Goal: Task Accomplishment & Management: Complete application form

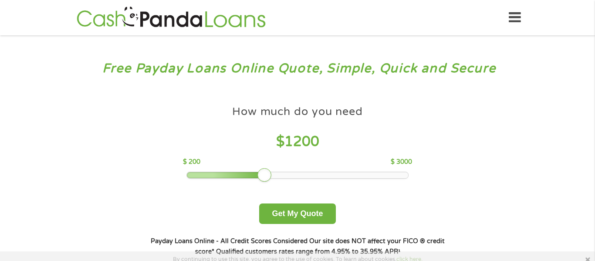
click at [266, 176] on div at bounding box center [298, 175] width 222 height 6
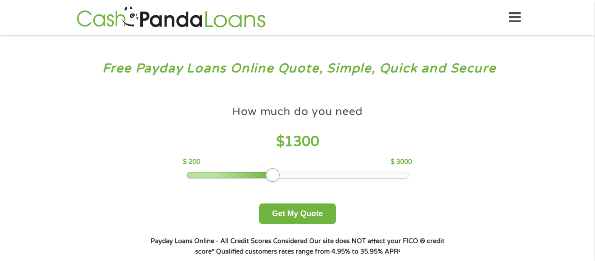
click at [276, 175] on div at bounding box center [298, 175] width 222 height 6
click at [288, 174] on div at bounding box center [298, 175] width 222 height 6
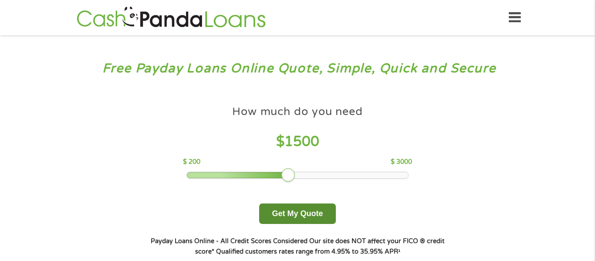
click at [302, 219] on button "Get My Quote" at bounding box center [297, 213] width 76 height 20
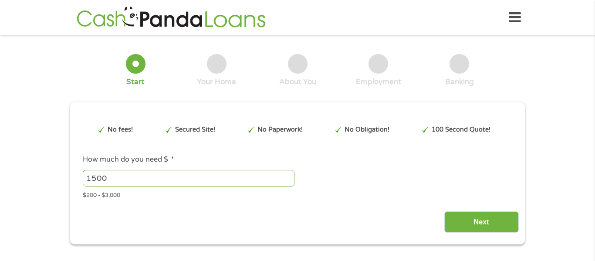
type input "EAIaIQobChMIwJbY18HMjwMVXEb_AR3FjQxdEAAYBSAAEgJk6PD_BwE"
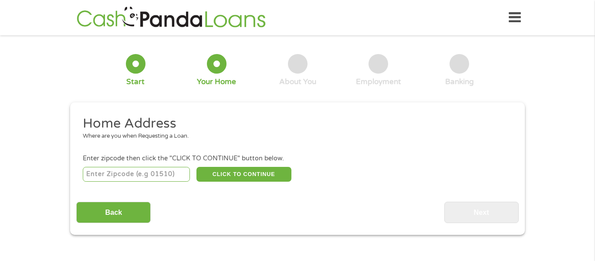
click at [166, 175] on input "number" at bounding box center [137, 174] width 108 height 15
type input "29511"
select select "South Carolina"
click at [234, 177] on button "CLICK TO CONTINUE" at bounding box center [243, 174] width 95 height 15
type input "29511"
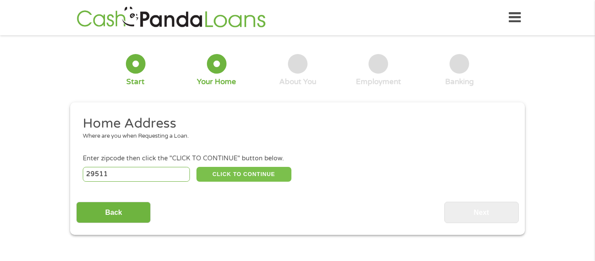
type input "Aynor"
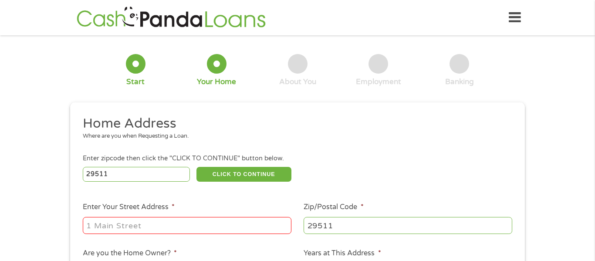
click at [194, 221] on input "Enter Your Street Address *" at bounding box center [187, 225] width 209 height 17
type input "1133 elm st"
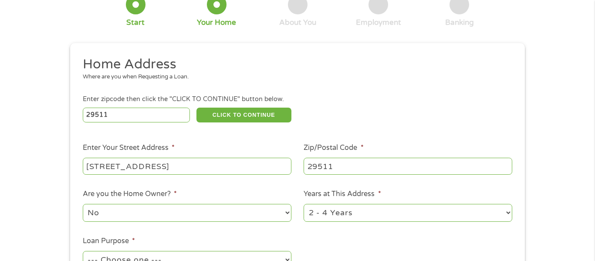
scroll to position [64, 0]
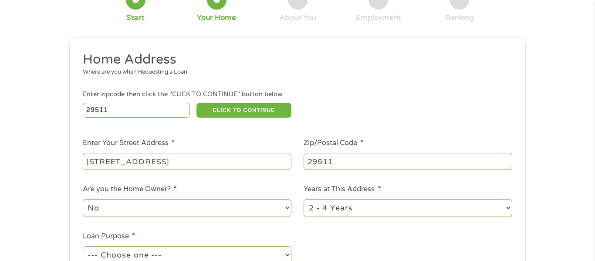
click at [185, 210] on select "No Yes" at bounding box center [187, 208] width 209 height 18
select select "yes"
click at [83, 200] on select "No Yes" at bounding box center [187, 208] width 209 height 18
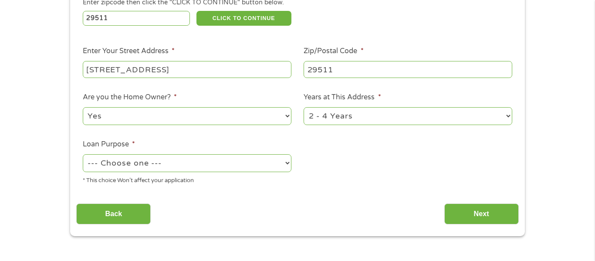
scroll to position [158, 0]
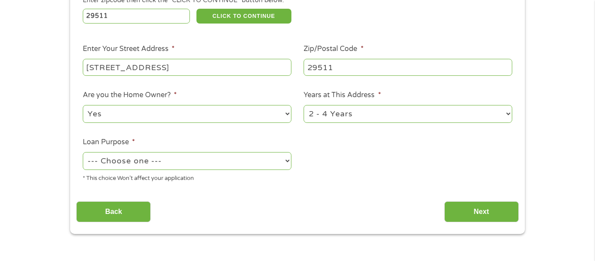
click at [191, 165] on select "--- Choose one --- Pay Bills Debt Consolidation Home Improvement Major Purchase…" at bounding box center [187, 161] width 209 height 18
select select "homeimprovement"
click at [83, 153] on select "--- Choose one --- Pay Bills Debt Consolidation Home Improvement Major Purchase…" at bounding box center [187, 161] width 209 height 18
click at [404, 116] on select "1 Year or less 1 - 2 Years 2 - 4 Years Over 4 Years" at bounding box center [408, 114] width 209 height 18
select select "60months"
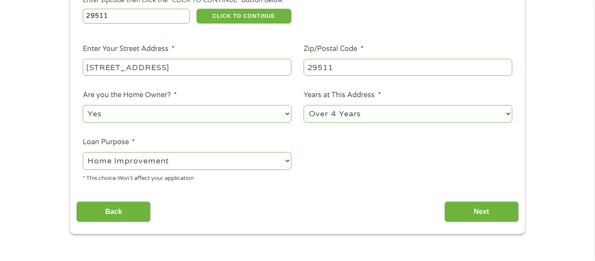
click at [304, 106] on select "1 Year or less 1 - 2 Years 2 - 4 Years Over 4 Years" at bounding box center [408, 114] width 209 height 18
click at [489, 214] on input "Next" at bounding box center [481, 211] width 74 height 21
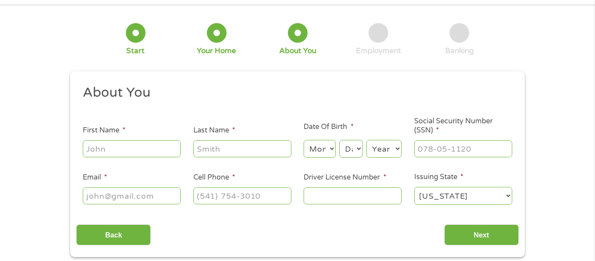
scroll to position [35, 0]
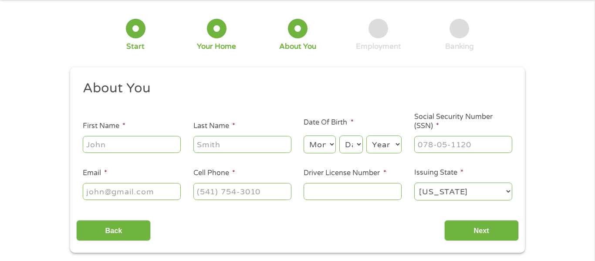
click at [158, 145] on input "First Name *" at bounding box center [132, 144] width 98 height 17
type input "alan"
type input "cohen"
type input "ajc260@sccoast.net"
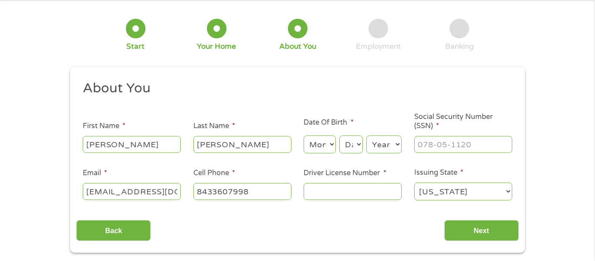
type input "(843) 360-7998"
click at [329, 145] on select "Month 1 2 3 4 5 6 7 8 9 10 11 12" at bounding box center [320, 144] width 32 height 18
select select "2"
click at [304, 135] on select "Month 1 2 3 4 5 6 7 8 9 10 11 12" at bounding box center [320, 144] width 32 height 18
click at [361, 148] on select "Day 1 2 3 4 5 6 7 8 9 10 11 12 13 14 15 16 17 18 19 20 21 22 23 24 25 26 27 28 …" at bounding box center [351, 144] width 24 height 18
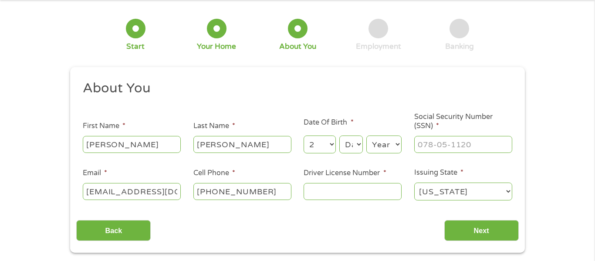
select select "20"
click at [339, 135] on select "Day 1 2 3 4 5 6 7 8 9 10 11 12 13 14 15 16 17 18 19 20 21 22 23 24 25 26 27 28 …" at bounding box center [351, 144] width 24 height 18
click at [398, 144] on select "Year 2007 2006 2005 2004 2003 2002 2001 2000 1999 1998 1997 1996 1995 1994 1993…" at bounding box center [383, 144] width 35 height 18
select select "1960"
click at [366, 135] on select "Year 2007 2006 2005 2004 2003 2002 2001 2000 1999 1998 1997 1996 1995 1994 1993…" at bounding box center [383, 144] width 35 height 18
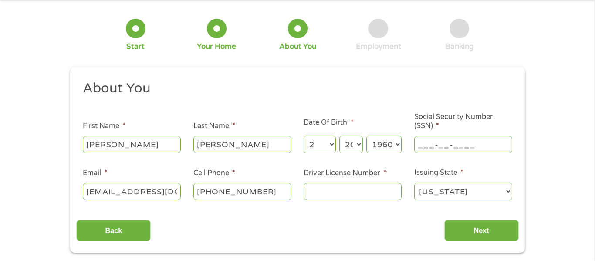
click at [459, 145] on input "___-__-____" at bounding box center [463, 144] width 98 height 17
type input "141-50-8954"
click at [340, 194] on input "Driver License Number *" at bounding box center [353, 191] width 98 height 17
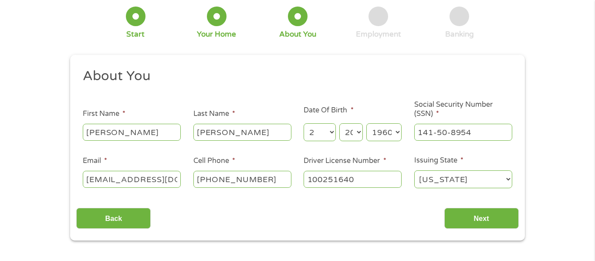
scroll to position [49, 0]
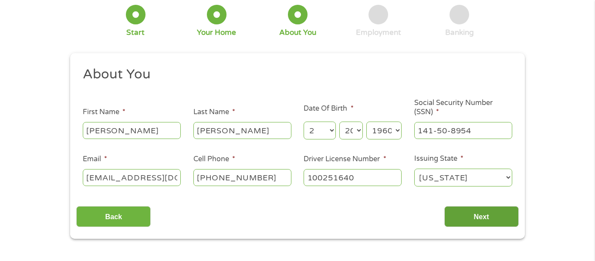
type input "100251640"
click at [504, 221] on input "Next" at bounding box center [481, 216] width 74 height 21
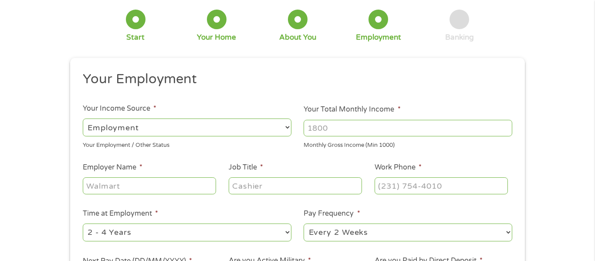
scroll to position [47, 0]
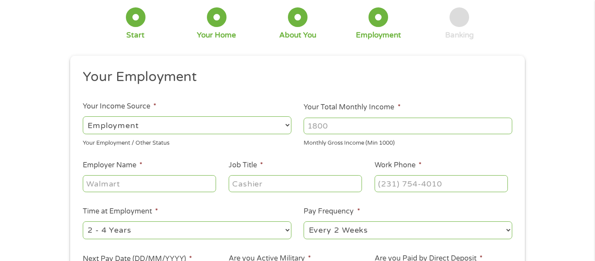
click at [286, 123] on select "--- Choose one --- Employment Self Employed Benefits" at bounding box center [187, 125] width 209 height 18
select select "benefits"
click at [83, 116] on select "--- Choose one --- Employment Self Employed Benefits" at bounding box center [187, 125] width 209 height 18
type input "Other"
type input "(843) 360-7998"
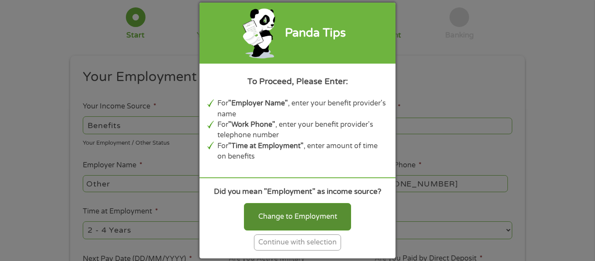
click at [289, 217] on div "Change to Employment" at bounding box center [297, 216] width 107 height 27
select select "fullTime"
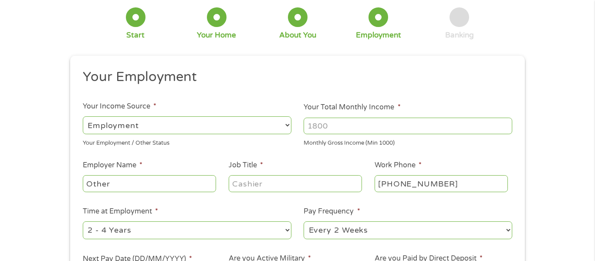
click at [131, 186] on input "Other" at bounding box center [149, 183] width 133 height 17
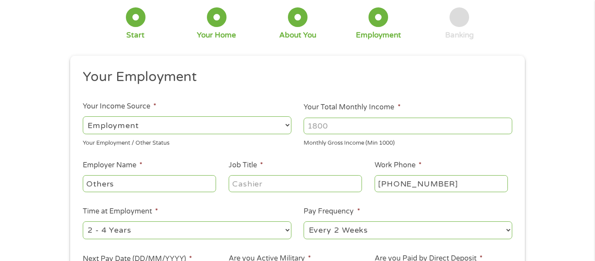
type input "Others"
click at [363, 121] on input "Your Total Monthly Income *" at bounding box center [408, 126] width 209 height 17
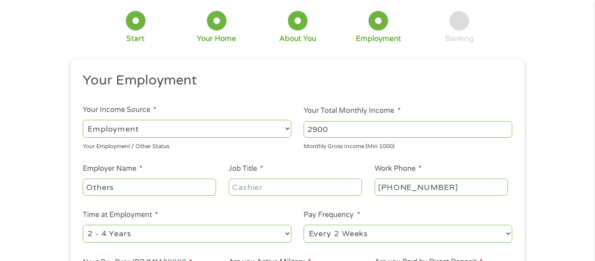
scroll to position [42, 0]
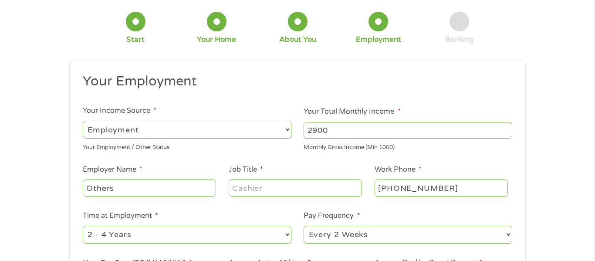
type input "2900"
click at [106, 187] on input "Others" at bounding box center [149, 187] width 133 height 17
type input "social securiry"
click at [288, 187] on input "Job Title *" at bounding box center [295, 187] width 133 height 17
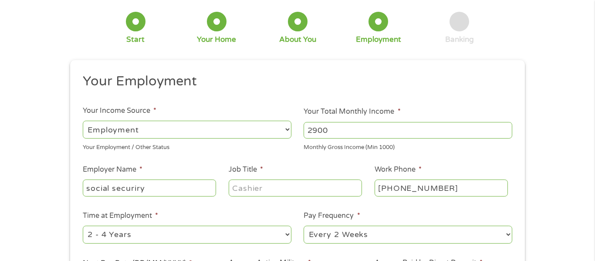
click at [288, 187] on input "Job Title *" at bounding box center [295, 187] width 133 height 17
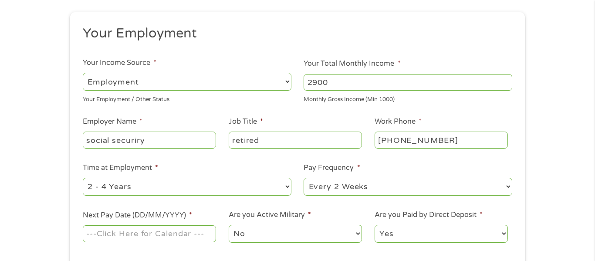
scroll to position [91, 0]
type input "retired"
click at [465, 183] on select "--- Choose one --- Every 2 Weeks Every Week Monthly Semi-Monthly" at bounding box center [408, 186] width 209 height 18
select select "monthly"
click at [304, 177] on select "--- Choose one --- Every 2 Weeks Every Week Monthly Semi-Monthly" at bounding box center [408, 186] width 209 height 18
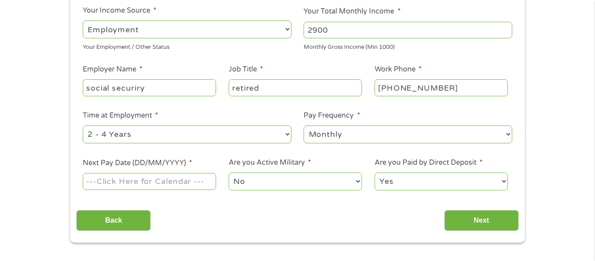
scroll to position [144, 0]
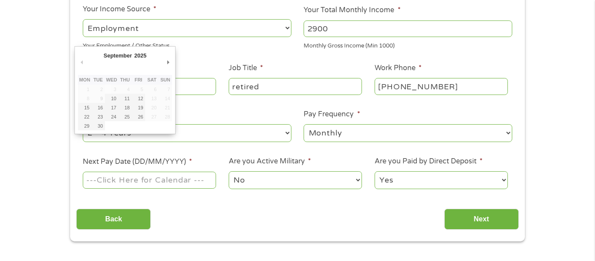
click at [160, 177] on input "Next Pay Date (DD/MM/YYYY) *" at bounding box center [149, 180] width 133 height 17
type input "17/09/2025"
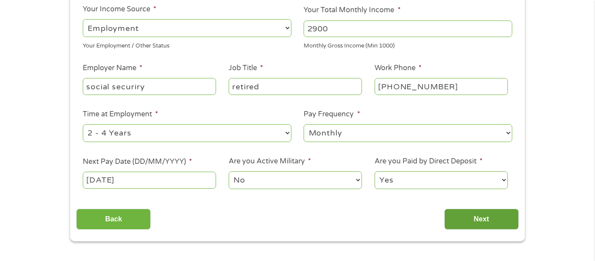
click at [467, 218] on input "Next" at bounding box center [481, 219] width 74 height 21
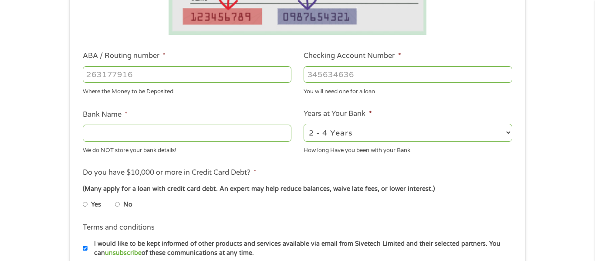
scroll to position [219, 0]
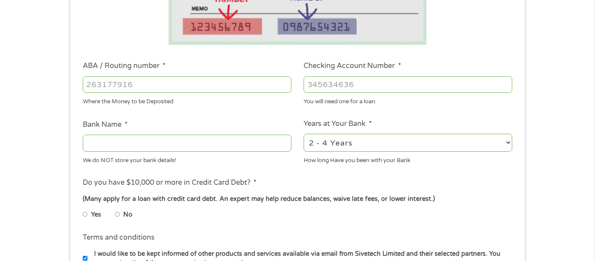
click at [179, 82] on input "ABA / Routing number *" at bounding box center [187, 84] width 209 height 17
type input "053201607"
type input "BRANCH BANKING TRUST COMPANY"
type input "053201607"
click at [350, 86] on input "Checking Account Number *" at bounding box center [408, 84] width 209 height 17
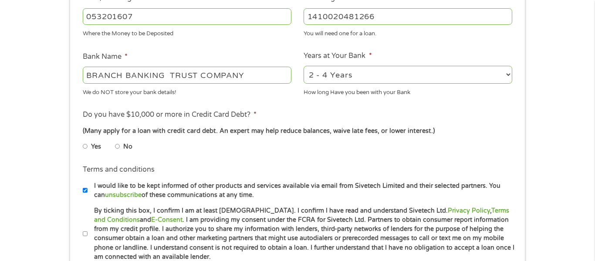
scroll to position [296, 0]
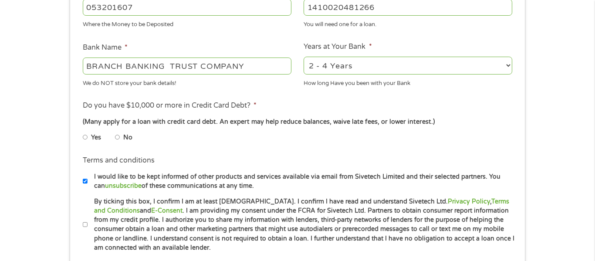
type input "1410020481266"
click at [116, 137] on input "No" at bounding box center [117, 137] width 5 height 14
radio input "true"
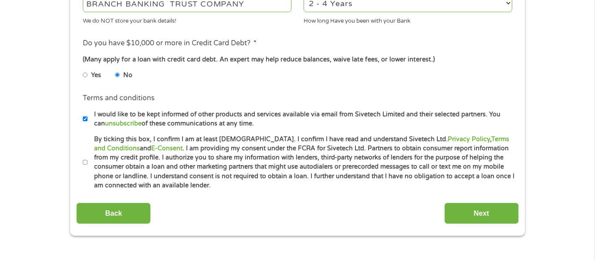
scroll to position [379, 0]
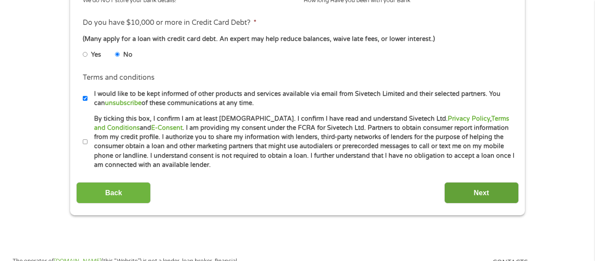
click at [484, 196] on input "Next" at bounding box center [481, 192] width 74 height 21
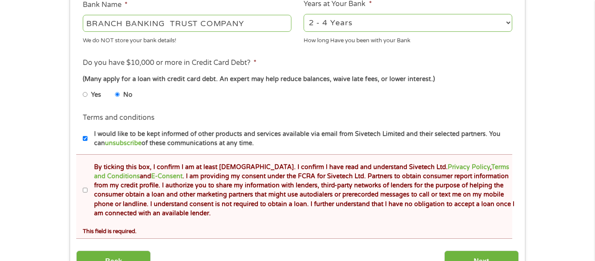
scroll to position [378, 0]
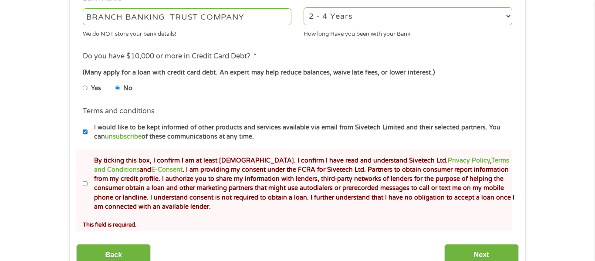
click at [83, 183] on input "By ticking this box, I confirm I am at least 18 years old. I confirm I have rea…" at bounding box center [85, 184] width 5 height 14
checkbox input "true"
click at [492, 253] on input "Next" at bounding box center [481, 254] width 74 height 21
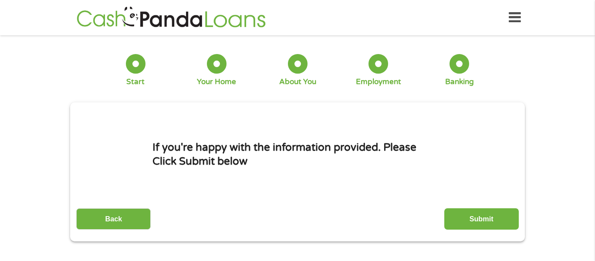
scroll to position [3, 3]
click at [478, 223] on input "Submit" at bounding box center [481, 218] width 74 height 21
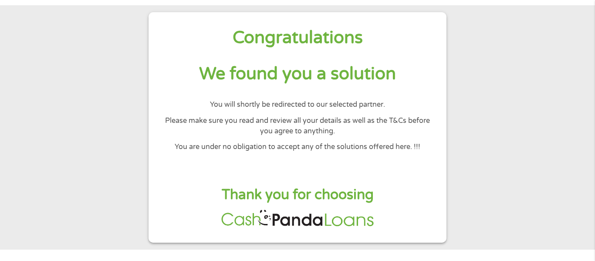
scroll to position [0, 0]
